Goal: Task Accomplishment & Management: Manage account settings

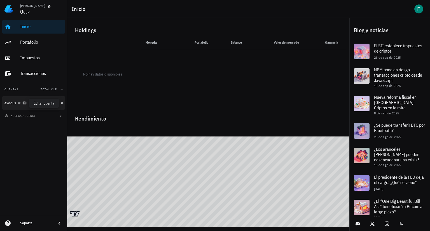
click at [25, 104] on icon "button" at bounding box center [24, 103] width 3 height 3
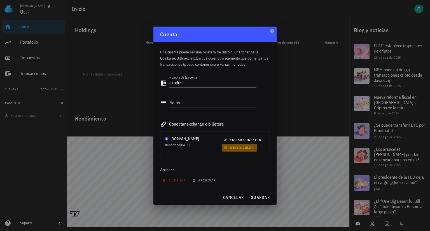
click at [240, 147] on span "desvincular" at bounding box center [239, 148] width 29 height 4
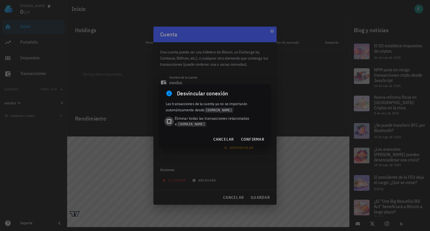
click at [171, 120] on div at bounding box center [169, 122] width 8 height 8
checkbox input "true"
click at [249, 139] on span "confirmar" at bounding box center [253, 139] width 24 height 5
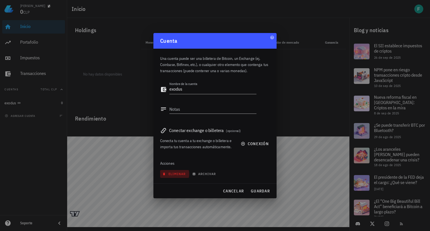
click at [178, 175] on span "eliminar" at bounding box center [175, 174] width 22 height 4
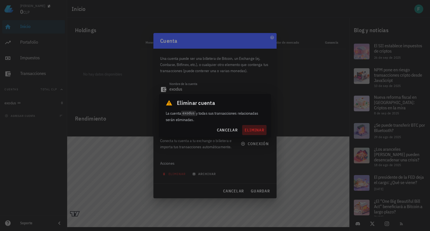
click at [252, 131] on span "eliminar" at bounding box center [254, 130] width 20 height 5
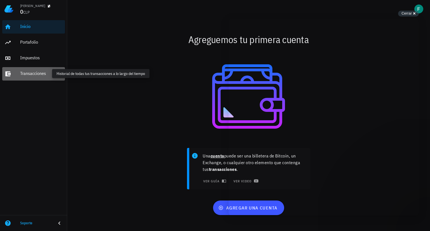
click at [34, 74] on div "Transacciones" at bounding box center [41, 73] width 43 height 5
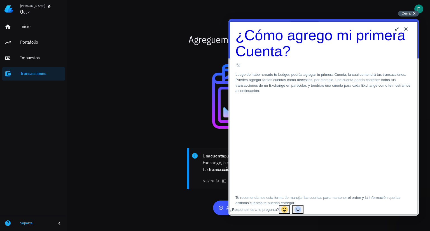
click at [415, 13] on div "Cerrar cross-small" at bounding box center [408, 14] width 21 height 6
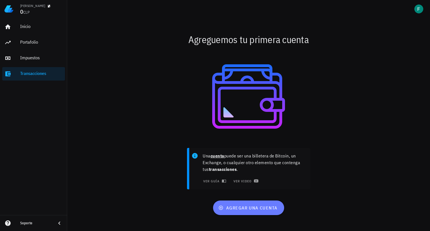
click at [243, 211] on span "agregar una cuenta" at bounding box center [249, 208] width 58 height 6
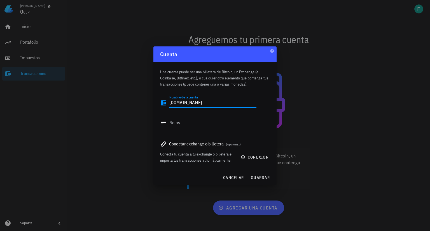
type textarea "[DOMAIN_NAME]"
click at [187, 146] on div "Conectar exchange o billetera (opcional)" at bounding box center [215, 144] width 110 height 8
click at [164, 144] on icon at bounding box center [163, 144] width 7 height 7
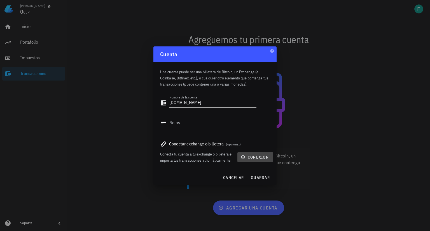
click at [250, 155] on span "conexión" at bounding box center [255, 157] width 27 height 5
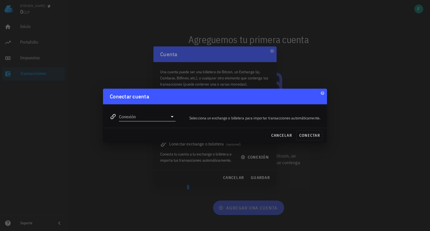
click at [172, 117] on icon at bounding box center [172, 116] width 3 height 1
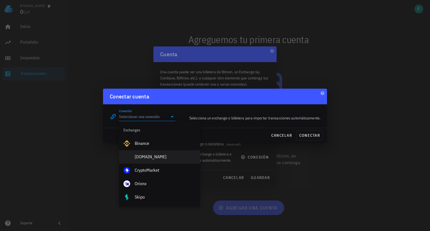
click at [153, 157] on div "[DOMAIN_NAME]" at bounding box center [165, 156] width 61 height 5
type input "[DOMAIN_NAME]"
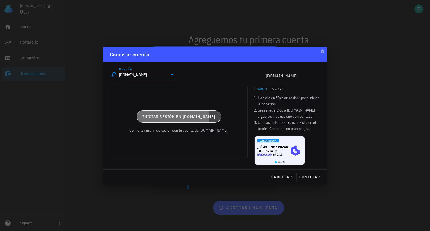
click at [181, 118] on span "Iniciar sesión en [DOMAIN_NAME]" at bounding box center [178, 116] width 73 height 5
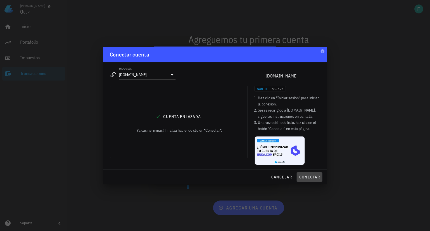
click at [302, 178] on span "conectar" at bounding box center [309, 177] width 21 height 5
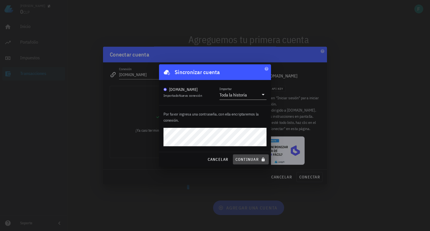
click at [251, 159] on span "continuar" at bounding box center [250, 159] width 31 height 5
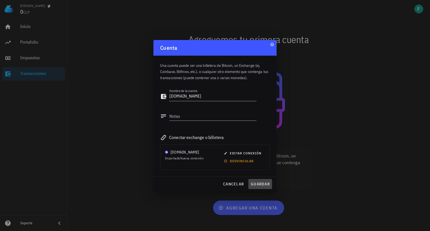
click at [261, 183] on span "guardar" at bounding box center [260, 184] width 19 height 5
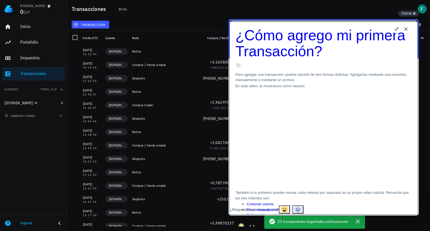
click at [406, 29] on button "Close" at bounding box center [406, 29] width 9 height 9
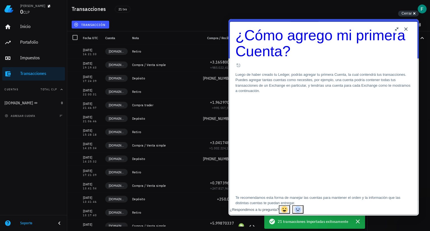
click at [406, 29] on button "Close" at bounding box center [406, 29] width 9 height 9
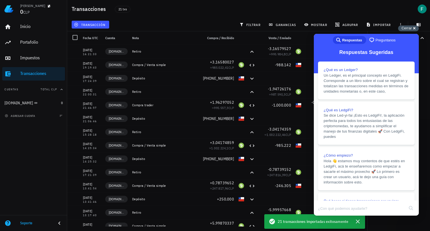
click at [406, 29] on span "Cerrar" at bounding box center [407, 28] width 10 height 4
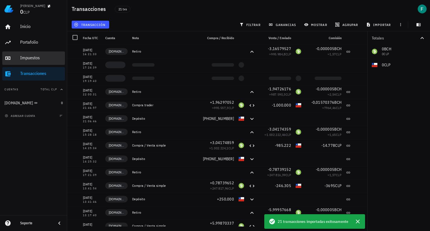
click at [42, 60] on div "Impuestos" at bounding box center [41, 57] width 43 height 5
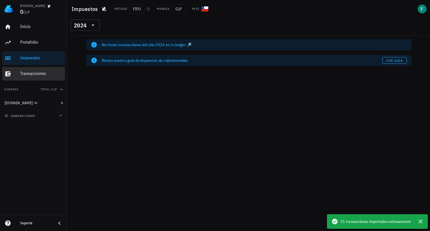
click at [33, 75] on div "Transacciones" at bounding box center [41, 73] width 43 height 5
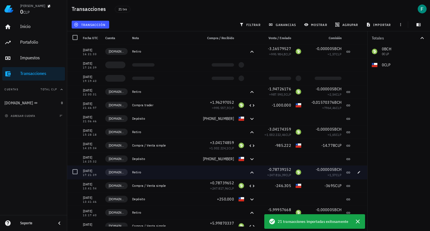
scroll to position [100, 0]
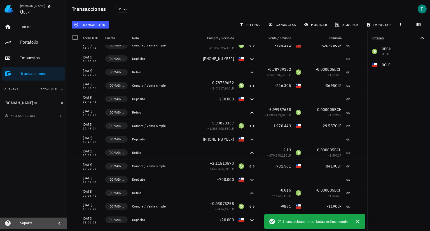
click at [24, 223] on div "Soporte" at bounding box center [35, 223] width 31 height 4
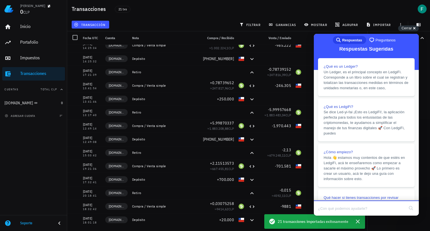
scroll to position [0, 0]
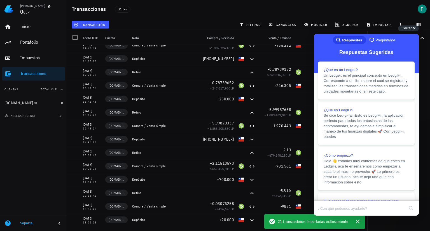
click at [380, 40] on span "Preguntanos" at bounding box center [386, 41] width 20 height 6
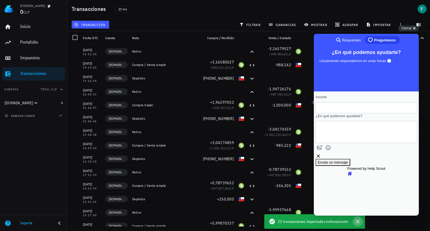
click at [358, 222] on icon "button" at bounding box center [358, 222] width 4 height 4
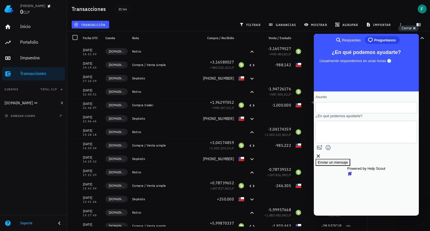
click at [384, 221] on div "Totales 0 BCH 0 CLP 0 CLP" at bounding box center [398, 131] width 63 height 200
click at [414, 30] on div "Cerrar cross-small" at bounding box center [408, 28] width 21 height 6
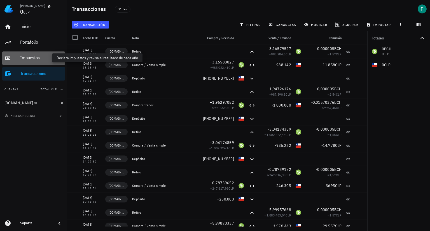
click at [43, 59] on div "Impuestos" at bounding box center [41, 57] width 43 height 5
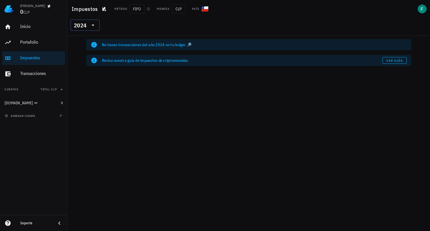
click at [95, 26] on icon at bounding box center [93, 25] width 7 height 7
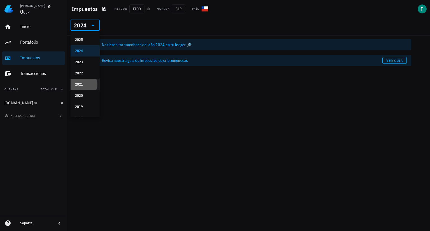
click at [83, 85] on div "2021" at bounding box center [85, 84] width 20 height 4
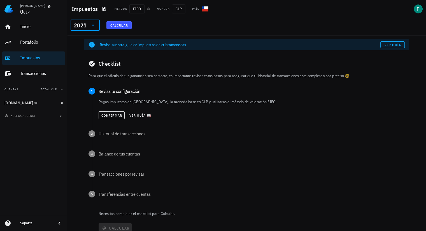
scroll to position [21, 0]
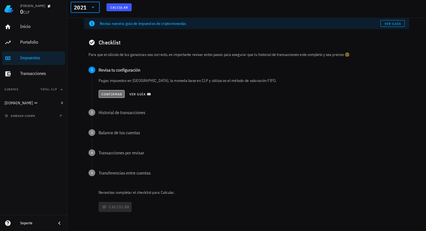
click at [113, 94] on span "Confirmar" at bounding box center [111, 94] width 21 height 4
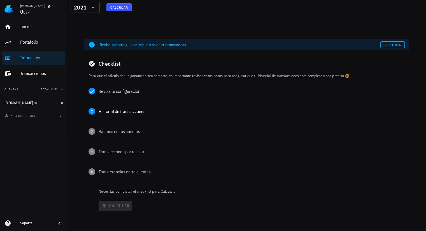
scroll to position [0, 0]
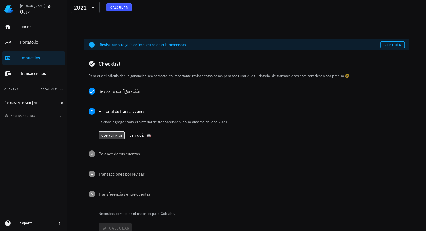
click at [113, 134] on span "Confirmar" at bounding box center [111, 136] width 21 height 4
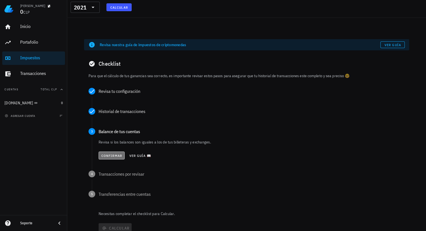
click at [112, 155] on span "Confirmar" at bounding box center [111, 156] width 21 height 4
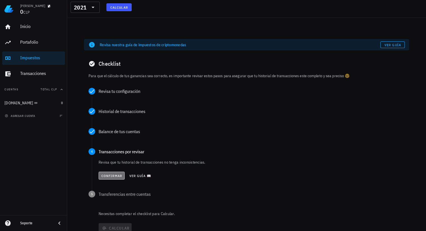
click at [112, 174] on span "Confirmar" at bounding box center [111, 176] width 21 height 4
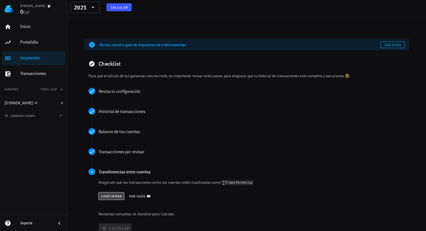
click at [112, 197] on span "Confirmar" at bounding box center [111, 196] width 21 height 4
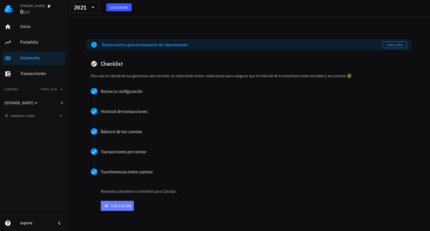
click at [115, 206] on span "Calcular" at bounding box center [117, 206] width 29 height 5
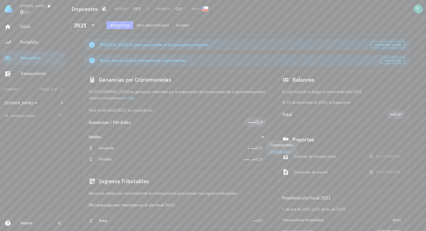
scroll to position [53, 0]
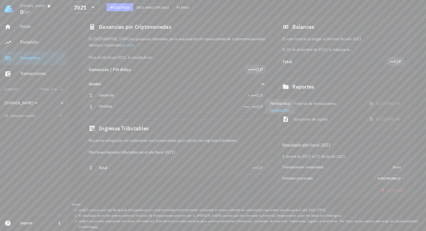
click at [273, 109] on link "Cambiar plan" at bounding box center [280, 110] width 20 height 4
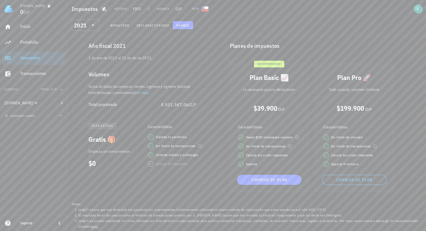
scroll to position [18, 0]
click at [275, 179] on span "Cambiar de plan" at bounding box center [269, 180] width 60 height 5
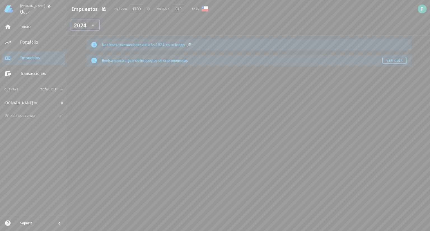
click at [91, 27] on icon at bounding box center [93, 25] width 7 height 7
click at [82, 95] on div "2020" at bounding box center [85, 96] width 20 height 4
click at [91, 25] on icon at bounding box center [93, 25] width 7 height 7
click at [87, 83] on div "2021" at bounding box center [85, 84] width 20 height 4
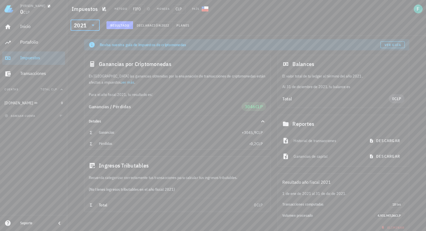
click at [92, 26] on icon at bounding box center [93, 25] width 7 height 7
click at [85, 72] on div "2022" at bounding box center [85, 73] width 20 height 4
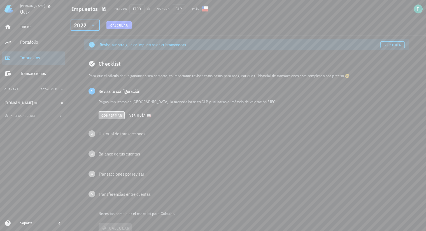
click at [119, 115] on span "Confirmar" at bounding box center [111, 115] width 21 height 4
click at [110, 137] on span "Confirmar" at bounding box center [111, 136] width 21 height 4
click at [111, 154] on span "Confirmar" at bounding box center [111, 156] width 21 height 4
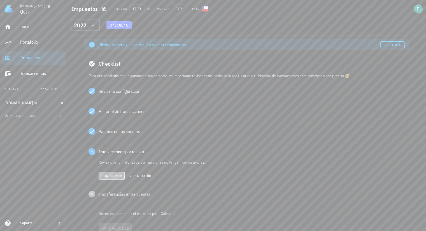
click at [113, 178] on span "Confirmar" at bounding box center [111, 176] width 21 height 4
click at [115, 197] on span "Confirmar" at bounding box center [111, 196] width 21 height 4
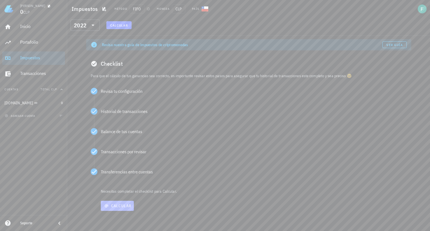
click at [118, 204] on span "Calcular" at bounding box center [117, 206] width 29 height 5
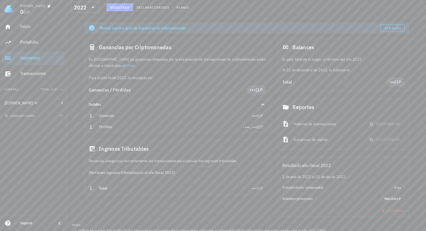
scroll to position [53, 0]
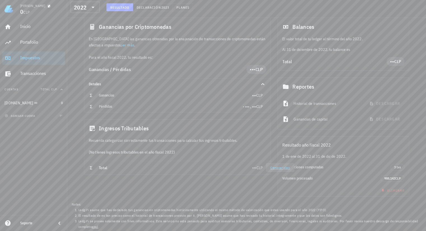
click at [253, 157] on div "(No tienes ingresos tributables en el año fiscal 2022)" at bounding box center [177, 152] width 186 height 17
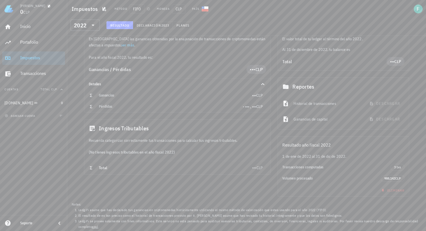
scroll to position [0, 0]
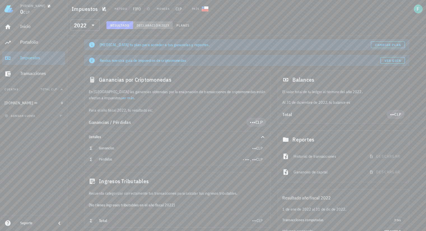
click at [153, 24] on span "Declaración" at bounding box center [148, 25] width 25 height 4
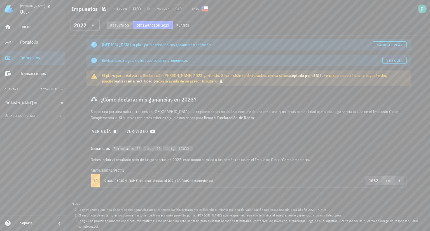
click at [126, 22] on button "Resultado" at bounding box center [119, 25] width 27 height 8
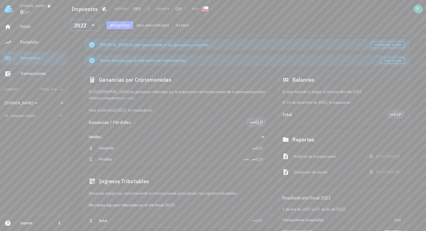
click at [92, 24] on icon at bounding box center [93, 25] width 7 height 7
click at [250, 121] on span "•••" at bounding box center [253, 123] width 6 height 6
click at [278, 126] on link "Cambiar plan" at bounding box center [280, 126] width 20 height 4
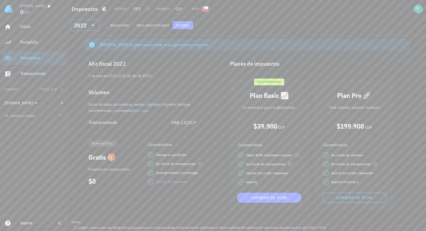
click at [77, 24] on div "2022" at bounding box center [80, 26] width 13 height 6
click at [119, 25] on span "Resultado" at bounding box center [119, 25] width 19 height 4
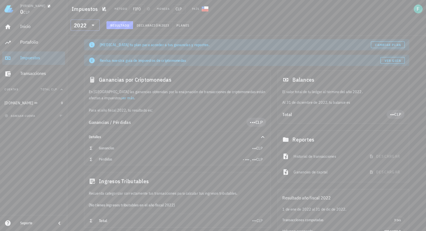
click at [95, 26] on icon at bounding box center [93, 25] width 7 height 7
click at [86, 62] on div "2023" at bounding box center [85, 62] width 20 height 4
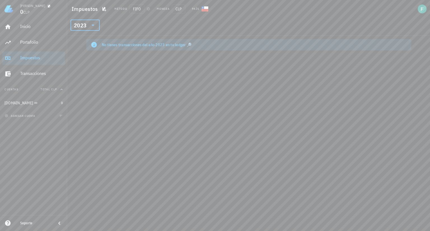
click at [89, 24] on div at bounding box center [93, 25] width 8 height 7
click at [86, 49] on div "2024" at bounding box center [85, 51] width 20 height 4
click at [86, 26] on div "2024" at bounding box center [81, 25] width 15 height 11
click at [86, 40] on div "2025" at bounding box center [85, 40] width 20 height 4
click at [85, 27] on div "2025" at bounding box center [80, 26] width 13 height 6
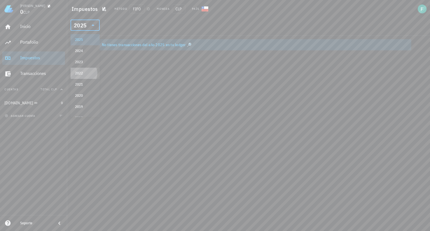
click at [83, 74] on div "2022" at bounding box center [85, 73] width 20 height 4
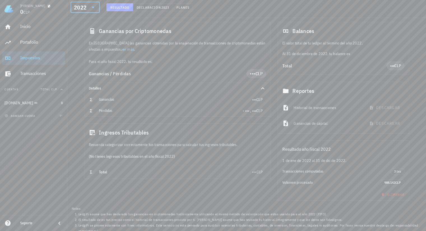
scroll to position [50, 0]
click at [91, 5] on icon at bounding box center [93, 7] width 7 height 7
click at [75, 143] on div "Cambia tu plan para acceder a tus ganancias y reportes. Cambiar plan Revisa nue…" at bounding box center [246, 110] width 359 height 249
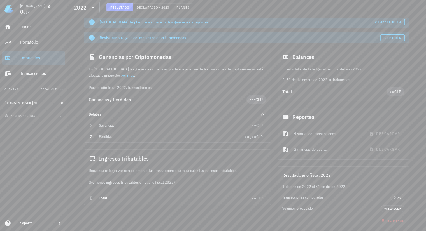
scroll to position [0, 0]
